Goal: Task Accomplishment & Management: Use online tool/utility

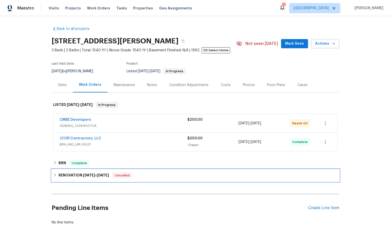
click at [90, 173] on span "5/19/25" at bounding box center [89, 175] width 12 height 4
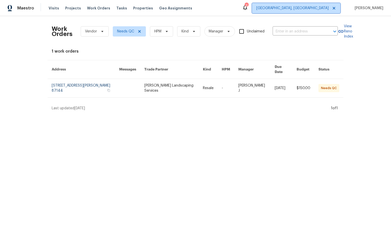
click at [319, 10] on span "[GEOGRAPHIC_DATA], [GEOGRAPHIC_DATA]" at bounding box center [293, 8] width 72 height 5
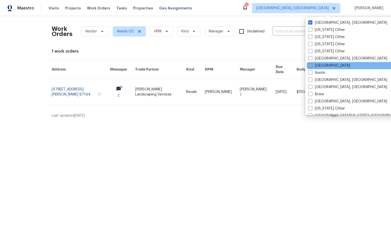
click at [309, 65] on span at bounding box center [311, 65] width 4 height 4
click at [309, 65] on input "Atlanta" at bounding box center [310, 64] width 3 height 3
checkbox input "true"
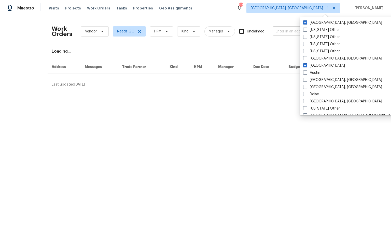
drag, startPoint x: 306, startPoint y: 22, endPoint x: 307, endPoint y: 31, distance: 8.8
click at [306, 22] on span at bounding box center [306, 22] width 4 height 4
click at [306, 22] on input "Albuquerque, NM" at bounding box center [305, 21] width 3 height 3
checkbox input "false"
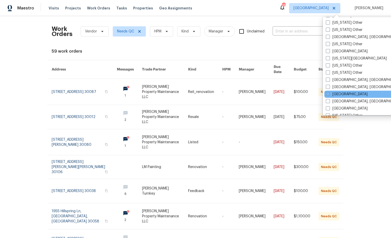
scroll to position [273, 0]
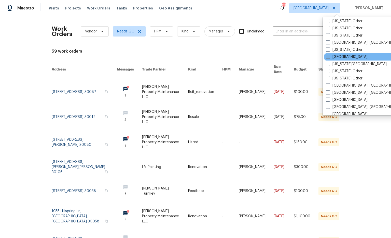
click at [329, 57] on span at bounding box center [328, 57] width 4 height 4
click at [329, 57] on input "Jacksonville" at bounding box center [327, 55] width 3 height 3
checkbox input "true"
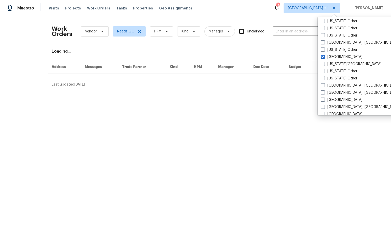
click at [277, 20] on div "Work Orders Vendor Needs QC HPM Kind Manager Unclaimed ​" at bounding box center [195, 31] width 286 height 22
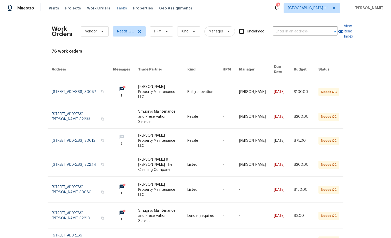
click at [116, 8] on span "Tasks" at bounding box center [121, 8] width 11 height 4
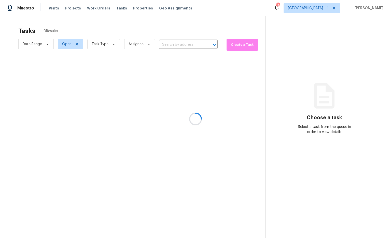
click at [113, 44] on div at bounding box center [195, 119] width 391 height 238
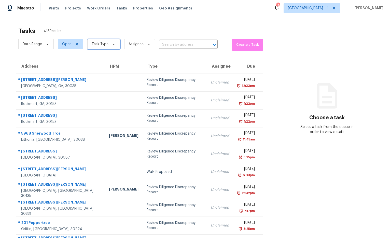
click at [113, 46] on span "Task Type" at bounding box center [103, 44] width 33 height 10
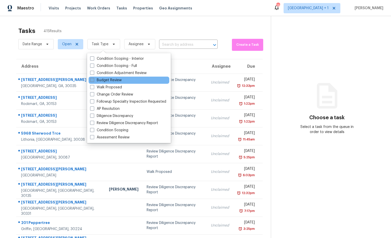
click at [111, 81] on label "Budget Review" at bounding box center [106, 79] width 32 height 5
click at [94, 81] on input "Budget Review" at bounding box center [91, 78] width 3 height 3
checkbox input "true"
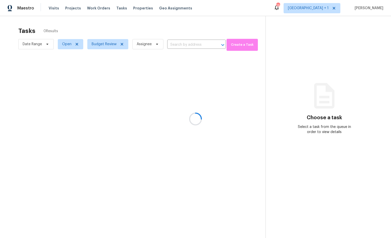
click at [303, 67] on div at bounding box center [195, 119] width 391 height 238
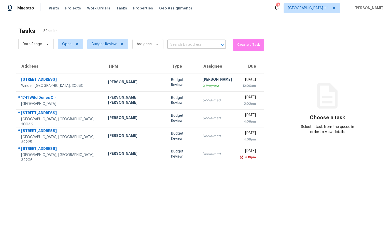
scroll to position [16, 0]
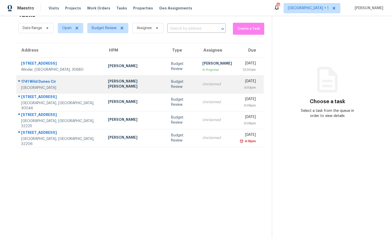
click at [108, 82] on div "David Puente Yanes" at bounding box center [135, 83] width 55 height 11
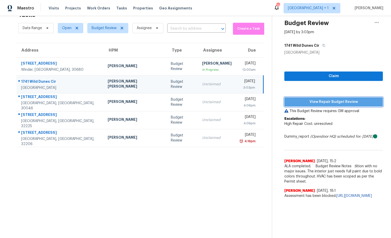
click at [318, 104] on span "View Repair Budget Review" at bounding box center [334, 102] width 90 height 6
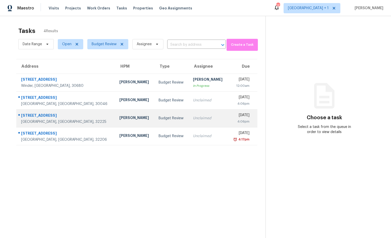
click at [42, 114] on div "505 Roserush Ln" at bounding box center [66, 116] width 90 height 6
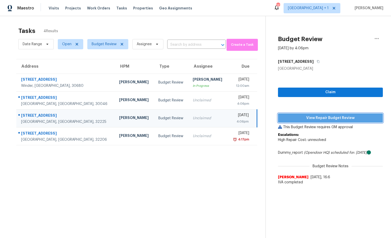
click at [311, 116] on span "View Repair Budget Review" at bounding box center [330, 118] width 97 height 6
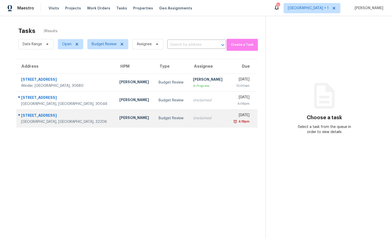
click at [120, 117] on div "[PERSON_NAME]" at bounding box center [135, 118] width 31 height 6
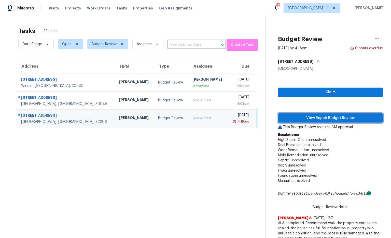
click at [291, 118] on span "View Repair Budget Review" at bounding box center [330, 118] width 97 height 6
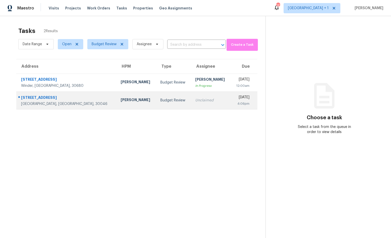
click at [46, 99] on div "[STREET_ADDRESS]" at bounding box center [66, 98] width 91 height 6
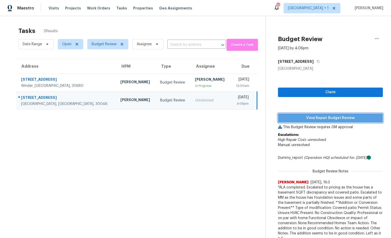
click at [299, 115] on span "View Repair Budget Review" at bounding box center [330, 118] width 97 height 6
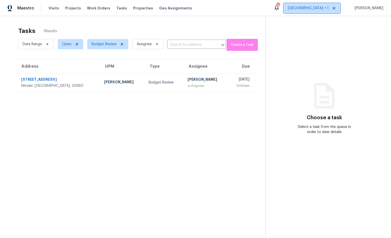
click at [329, 9] on span "[GEOGRAPHIC_DATA] + 1" at bounding box center [308, 8] width 41 height 5
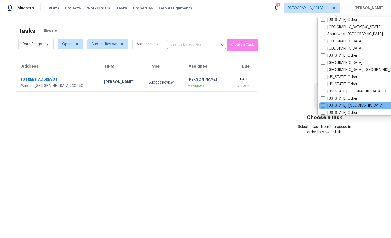
scroll to position [728, 0]
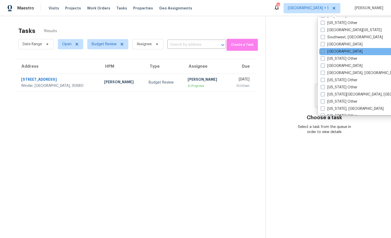
click at [322, 51] on span at bounding box center [323, 51] width 4 height 4
click at [322, 51] on input "[GEOGRAPHIC_DATA]" at bounding box center [322, 50] width 3 height 3
checkbox input "true"
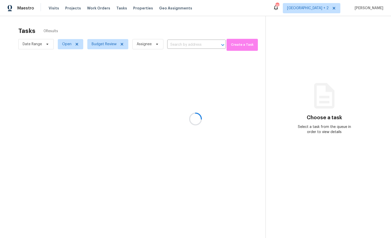
click at [300, 48] on div at bounding box center [195, 119] width 391 height 238
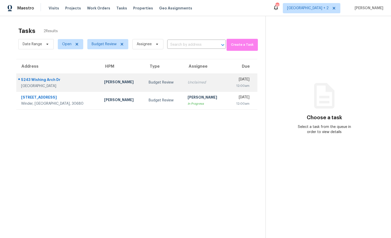
click at [104, 81] on div "[PERSON_NAME]" at bounding box center [122, 82] width 36 height 6
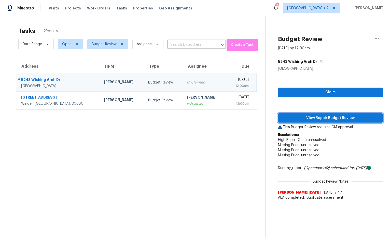
click at [323, 117] on span "View Repair Budget Review" at bounding box center [330, 118] width 97 height 6
click at [162, 145] on section "Tasks 2 Results Date Range Open Budget Review Assignee ​ Create a Task Address …" at bounding box center [137, 138] width 258 height 229
